Goal: Task Accomplishment & Management: Complete application form

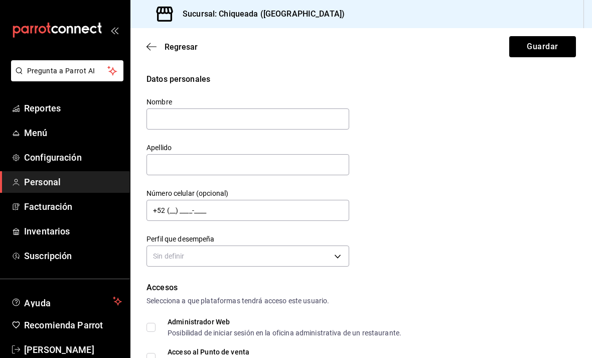
scroll to position [46, 0]
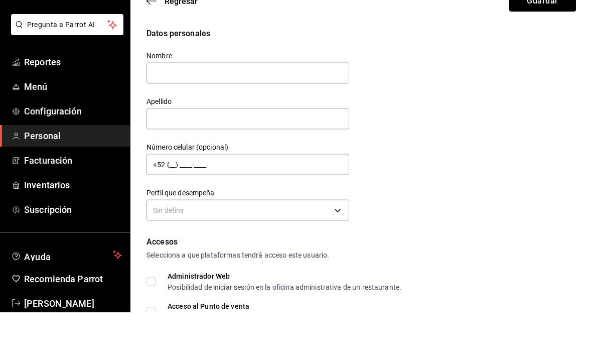
click at [471, 93] on div "Datos personales Nombre Apellido Número celular (opcional) +52 (__) ____-____ P…" at bounding box center [361, 171] width 429 height 196
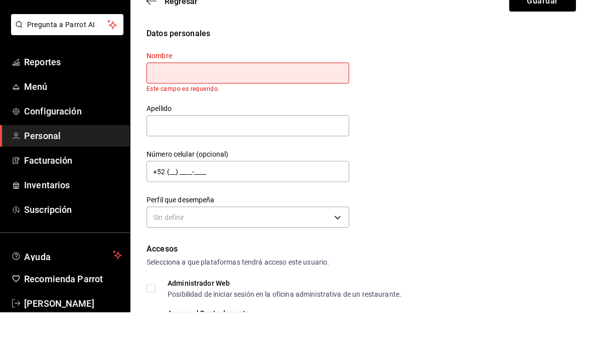
scroll to position [32, 0]
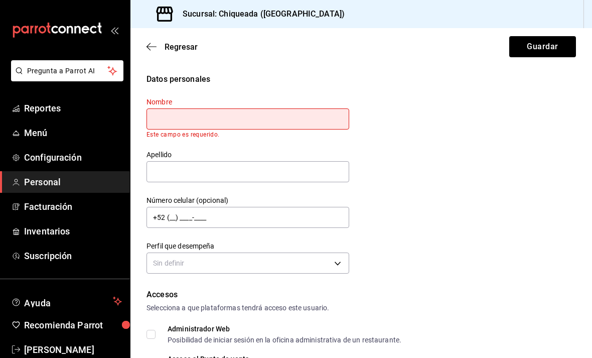
click at [301, 108] on input "text" at bounding box center [248, 118] width 203 height 21
type input "[PERSON_NAME]"
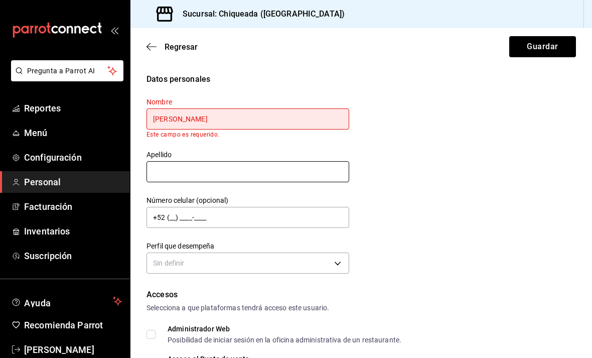
click at [229, 161] on input "text" at bounding box center [248, 171] width 203 height 21
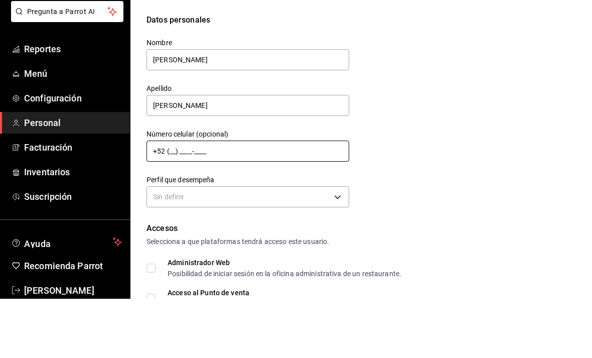
click at [169, 200] on input "+52 (__) ____-____" at bounding box center [248, 210] width 203 height 21
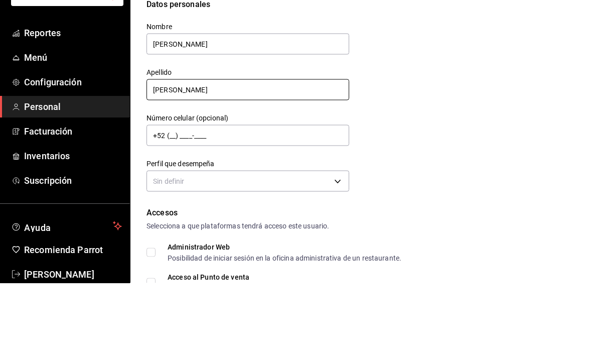
click at [194, 154] on input "[PERSON_NAME]" at bounding box center [248, 164] width 203 height 21
click at [168, 154] on input "[PERSON_NAME]" at bounding box center [248, 164] width 203 height 21
type input "[PERSON_NAME]"
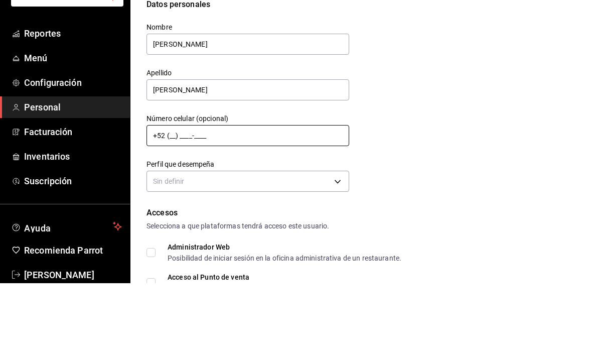
click at [169, 200] on input "+52 (__) ____-____" at bounding box center [248, 210] width 203 height 21
type input "[PHONE_NUMBER]"
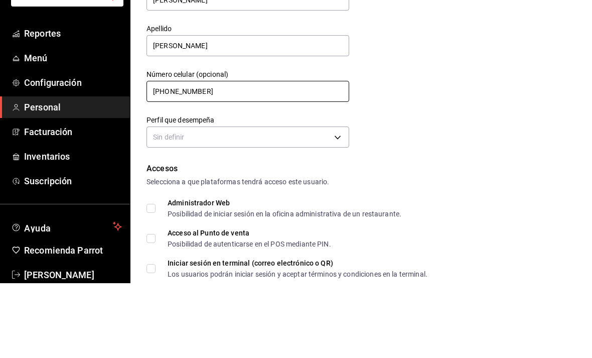
scroll to position [52, 0]
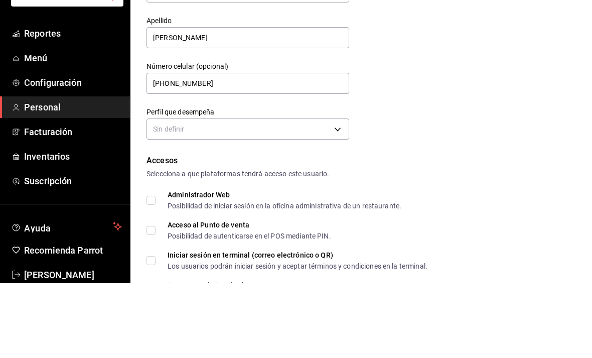
click at [271, 100] on body "Pregunta a Parrot AI Reportes Menú Configuración Personal Facturación Inventari…" at bounding box center [296, 179] width 592 height 358
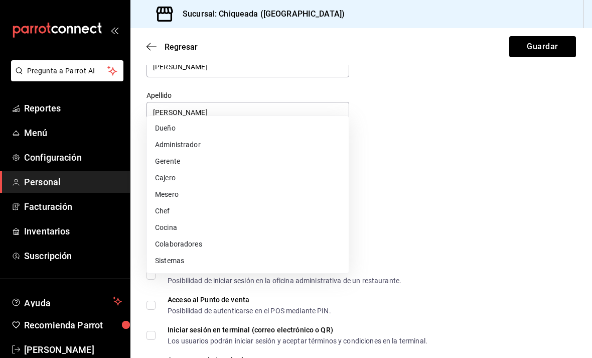
click at [178, 176] on li "Cajero" at bounding box center [248, 178] width 202 height 17
type input "CASHIER"
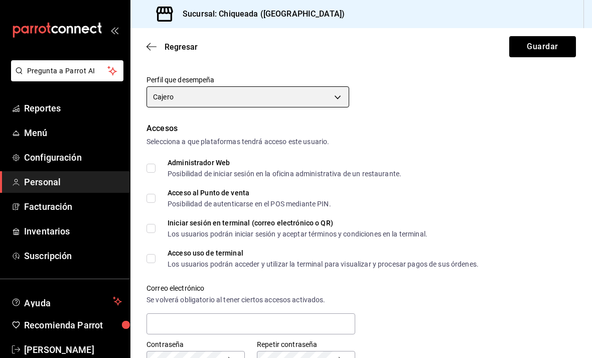
scroll to position [160, 0]
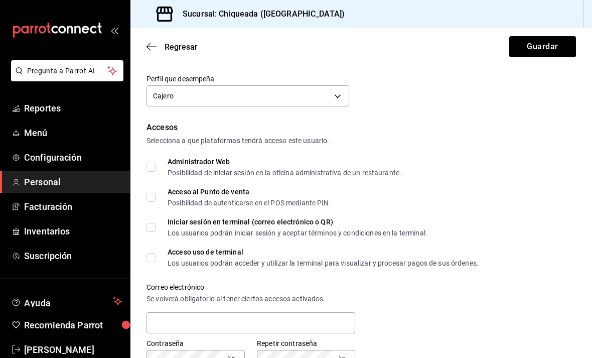
click at [151, 193] on input "Acceso al Punto de venta Posibilidad de autenticarse en el POS mediante PIN." at bounding box center [151, 197] width 9 height 9
checkbox input "true"
click at [162, 248] on span "Acceso uso de terminal Los usuarios podrán acceder y utilizar la terminal para …" at bounding box center [317, 257] width 323 height 18
click at [156, 253] on input "Acceso uso de terminal Los usuarios podrán acceder y utilizar la terminal para …" at bounding box center [151, 257] width 9 height 9
checkbox input "true"
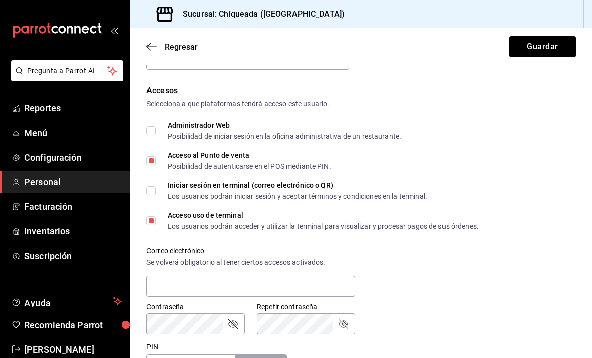
scroll to position [240, 0]
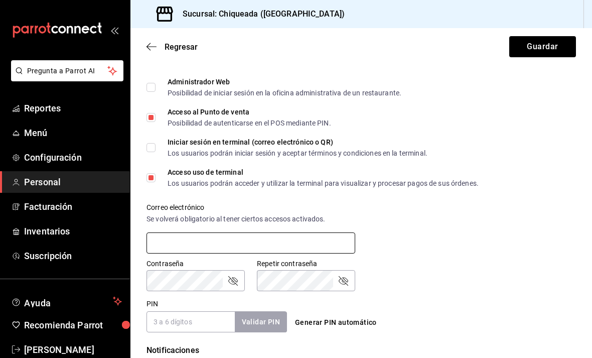
click at [293, 232] on input "text" at bounding box center [251, 242] width 209 height 21
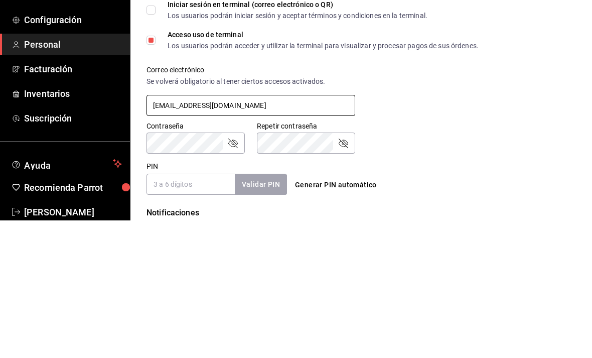
type input "[EMAIL_ADDRESS][DOMAIN_NAME]"
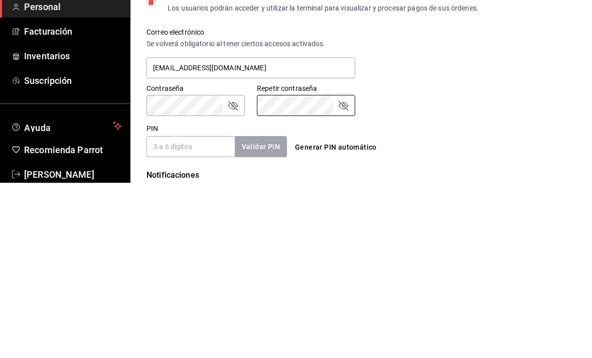
click at [231, 274] on icon "passwordField" at bounding box center [233, 280] width 12 height 12
click at [338, 274] on icon "passwordField" at bounding box center [343, 280] width 12 height 12
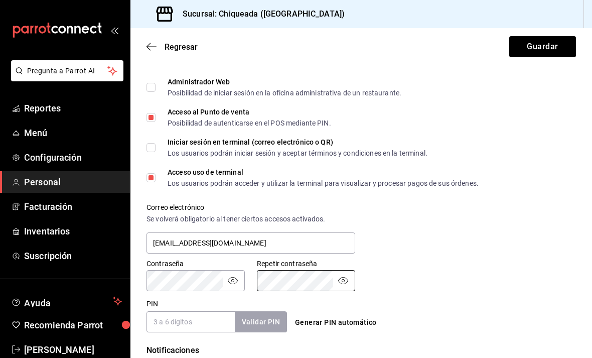
click at [182, 311] on input "PIN" at bounding box center [191, 321] width 88 height 21
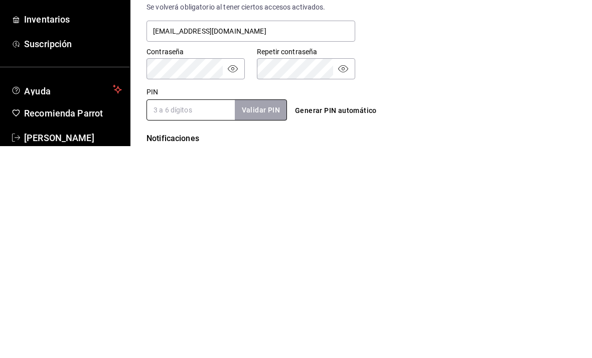
click at [324, 313] on button "Generar PIN automático" at bounding box center [336, 322] width 90 height 19
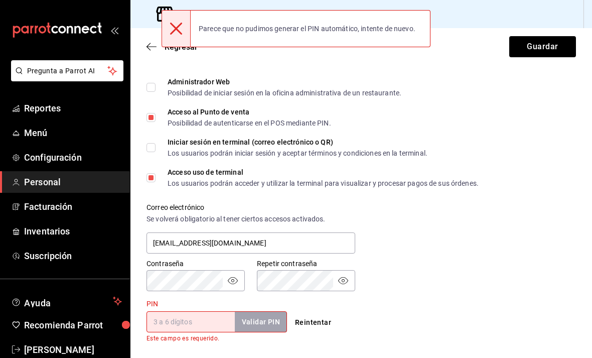
click at [313, 313] on button "Reintentar" at bounding box center [313, 322] width 44 height 19
click at [212, 311] on input "PIN" at bounding box center [191, 321] width 88 height 21
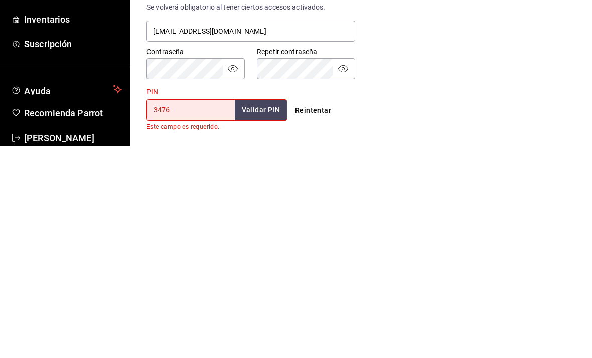
type input "3476"
click at [263, 311] on button "Validar PIN" at bounding box center [260, 322] width 53 height 22
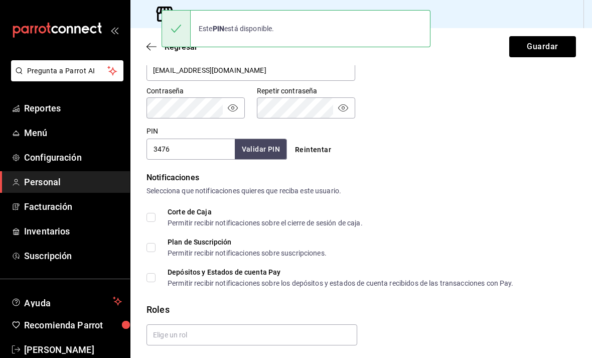
scroll to position [412, 0]
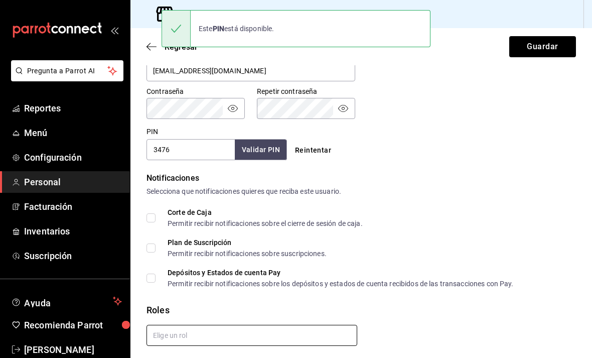
click at [230, 325] on input "text" at bounding box center [252, 335] width 211 height 21
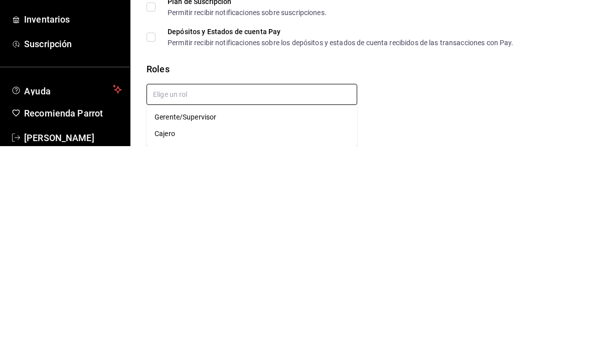
click at [178, 337] on li "Cajero" at bounding box center [252, 345] width 211 height 17
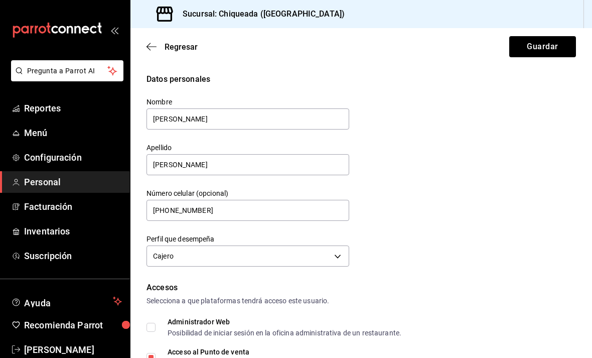
scroll to position [0, 0]
click at [539, 47] on button "Guardar" at bounding box center [542, 46] width 67 height 21
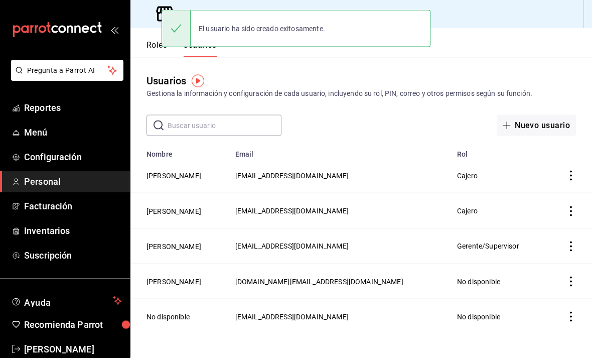
scroll to position [32, 0]
